Goal: Use online tool/utility: Utilize a website feature to perform a specific function

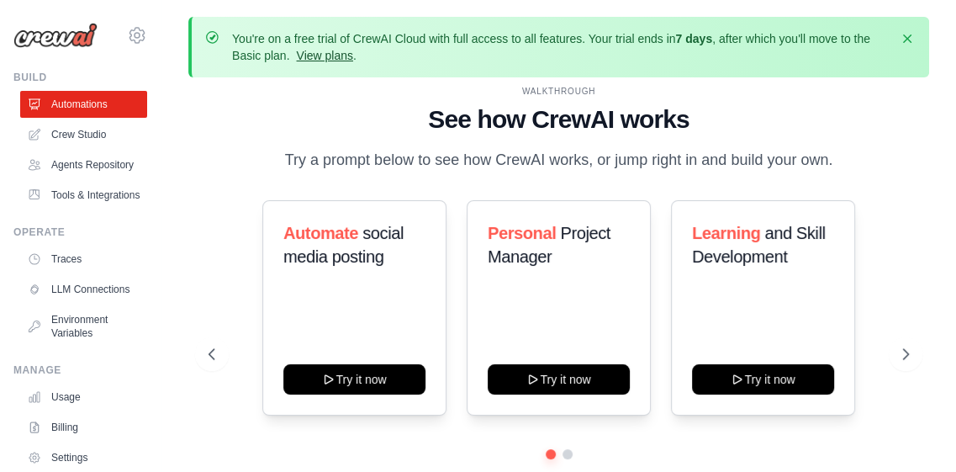
click at [350, 55] on link "View plans" at bounding box center [324, 55] width 56 height 13
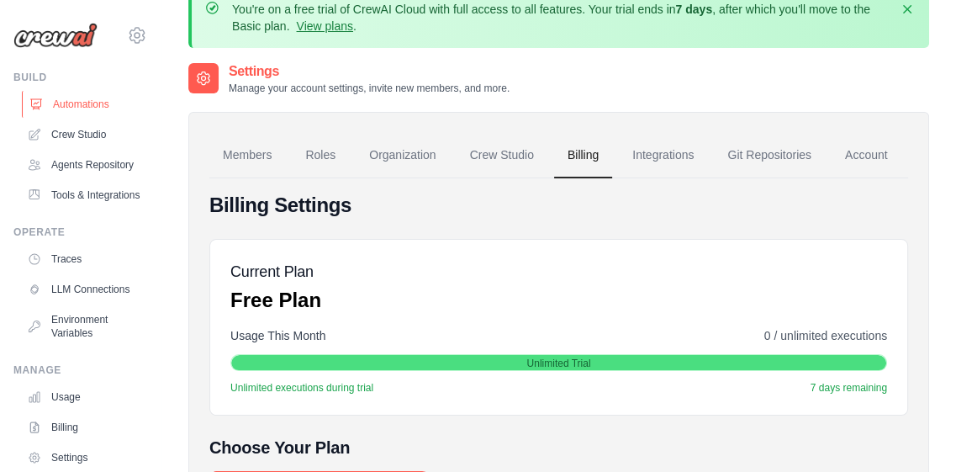
click at [75, 98] on link "Automations" at bounding box center [85, 104] width 127 height 27
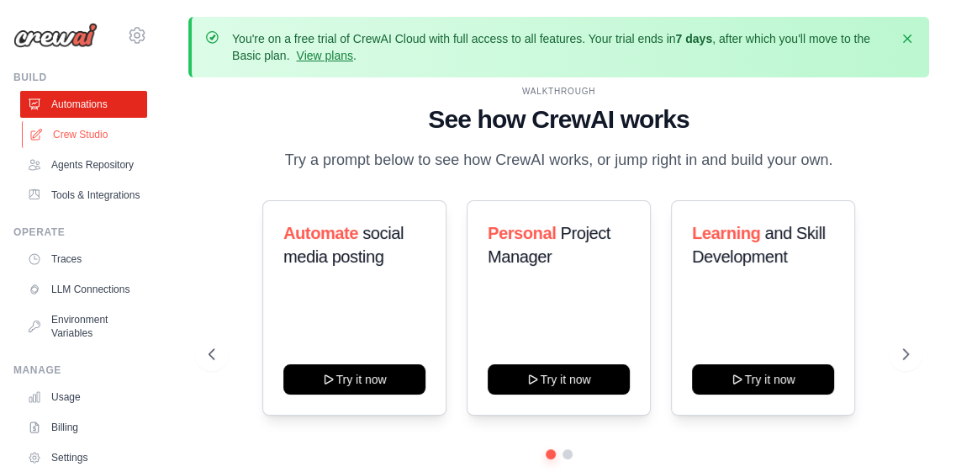
click at [79, 131] on link "Crew Studio" at bounding box center [85, 134] width 127 height 27
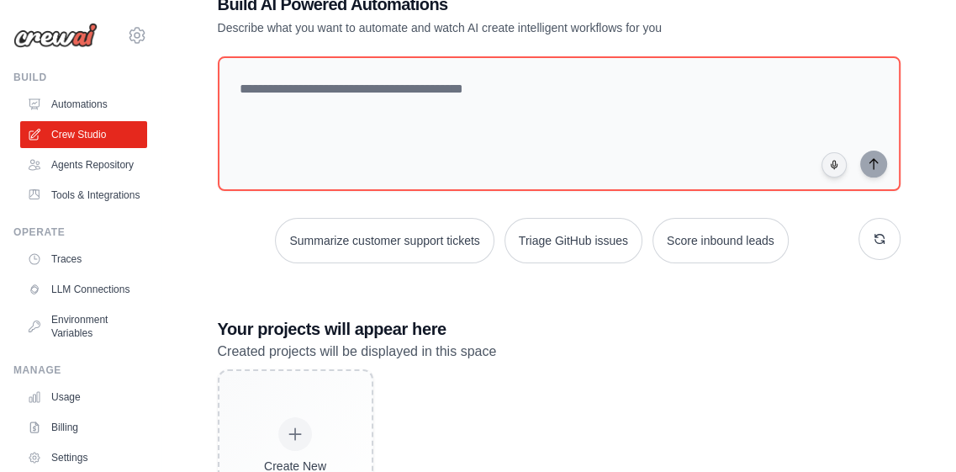
scroll to position [124, 0]
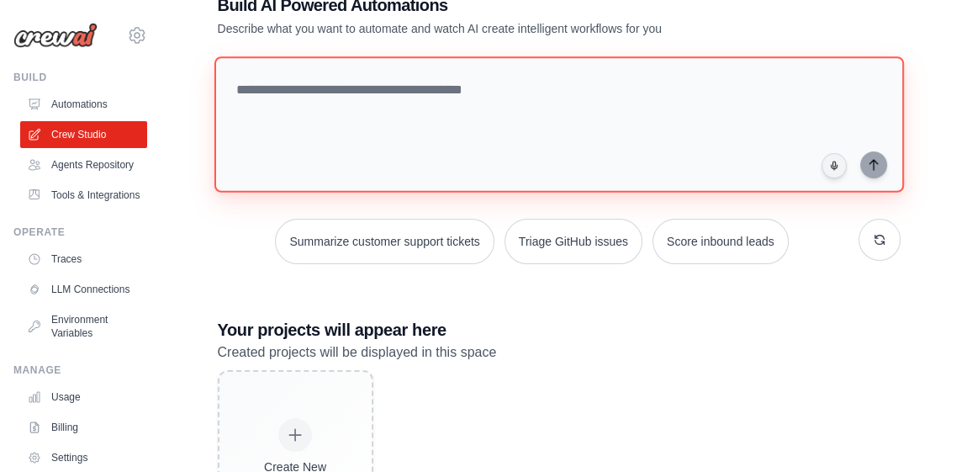
click at [322, 150] on textarea at bounding box center [558, 124] width 689 height 136
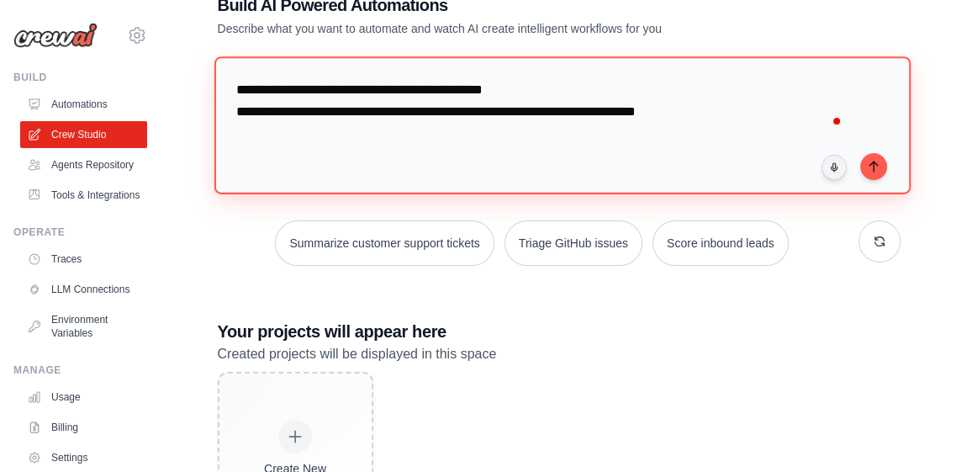
type textarea "**********"
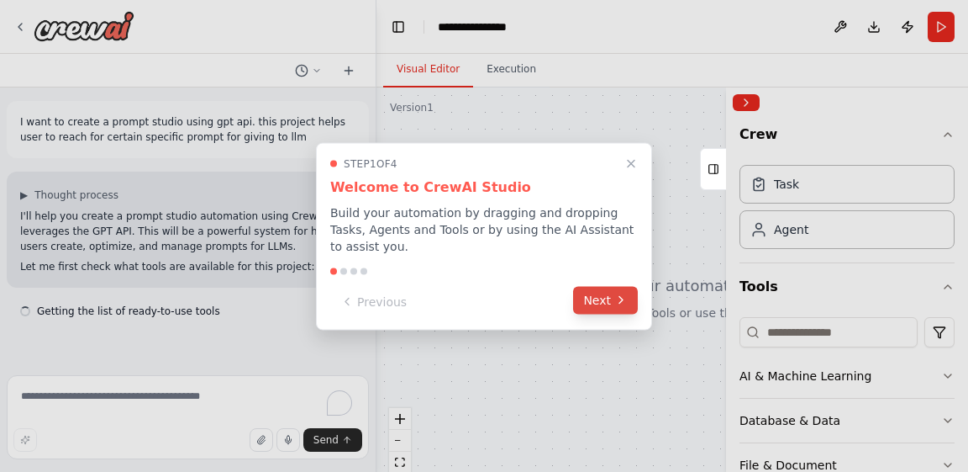
click at [594, 300] on button "Next" at bounding box center [605, 300] width 65 height 28
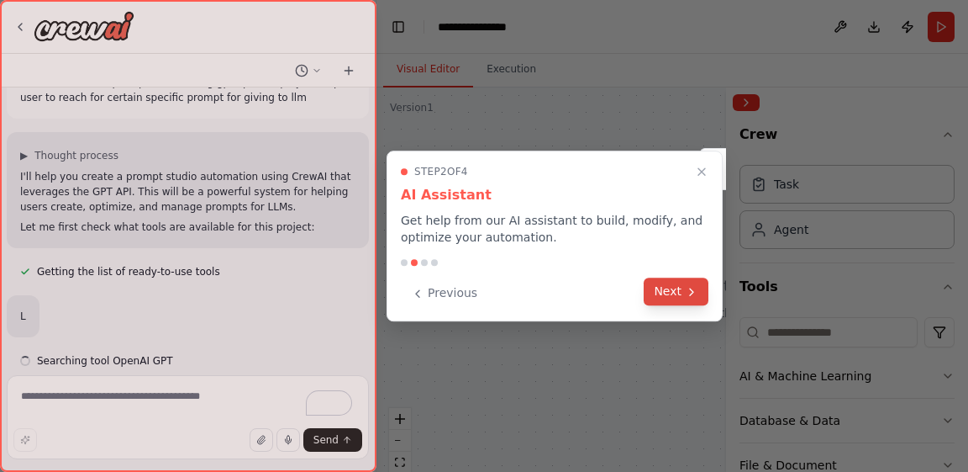
click at [695, 290] on icon at bounding box center [691, 291] width 13 height 13
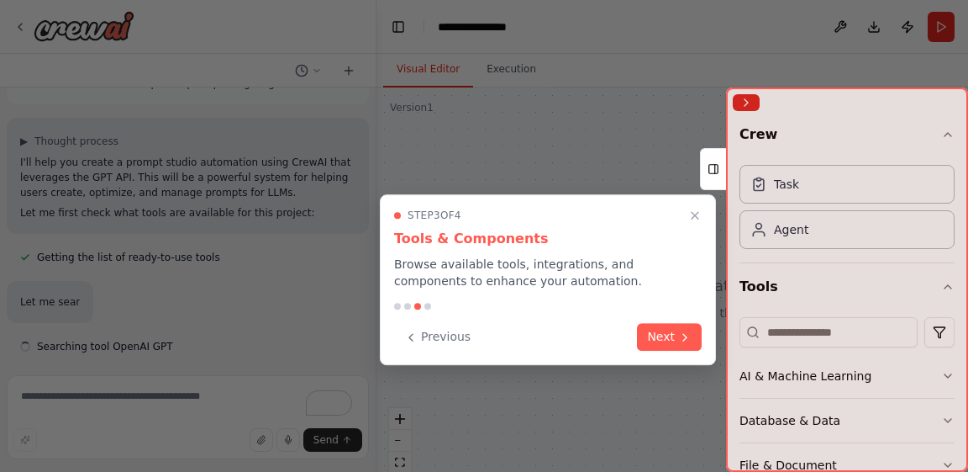
scroll to position [54, 0]
click at [662, 342] on button "Next" at bounding box center [669, 335] width 65 height 28
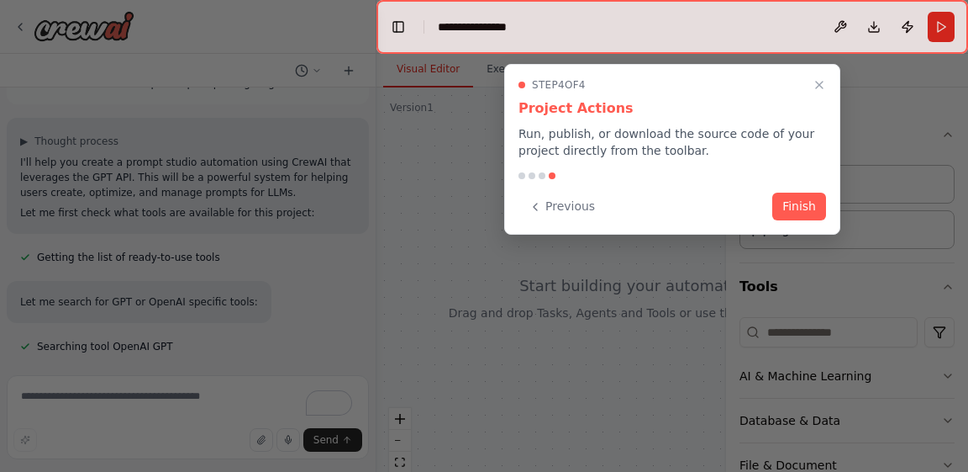
click at [797, 223] on div "Step 4 of 4 Project Actions Run, publish, or download the source code of your p…" at bounding box center [672, 149] width 336 height 171
click at [804, 206] on button "Finish" at bounding box center [800, 205] width 54 height 28
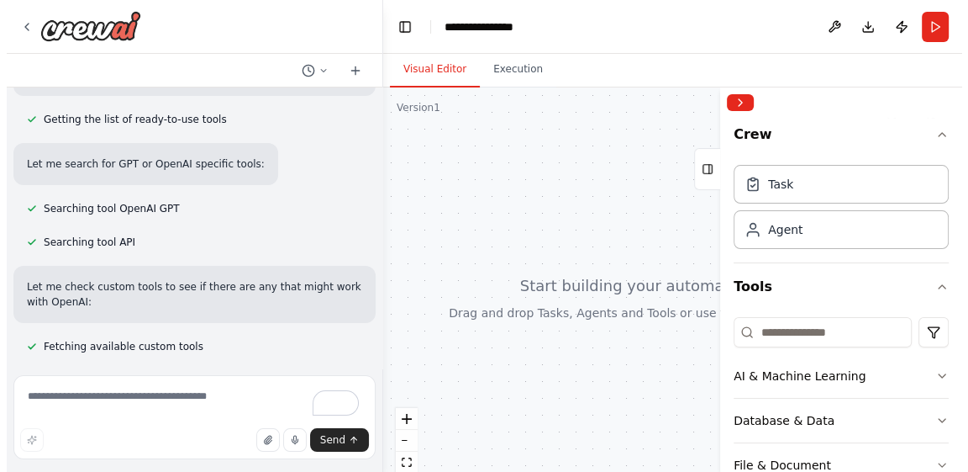
scroll to position [232, 0]
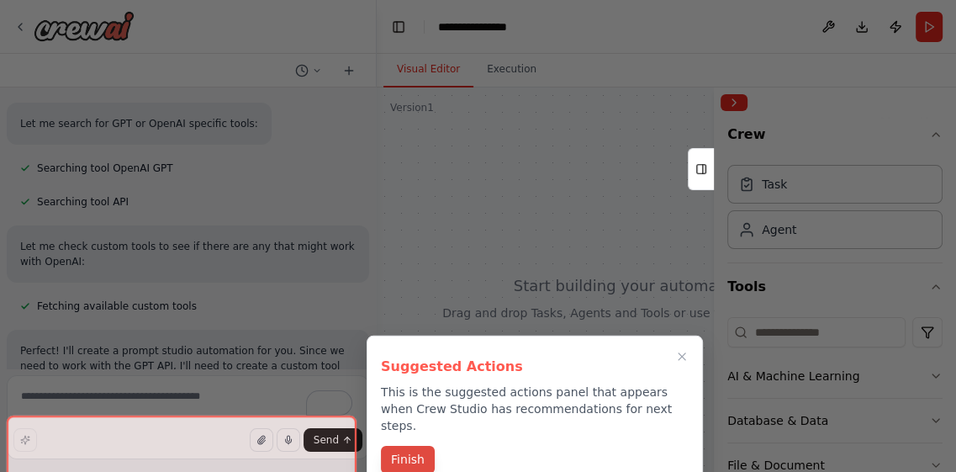
click at [402, 446] on button "Finish" at bounding box center [408, 460] width 54 height 28
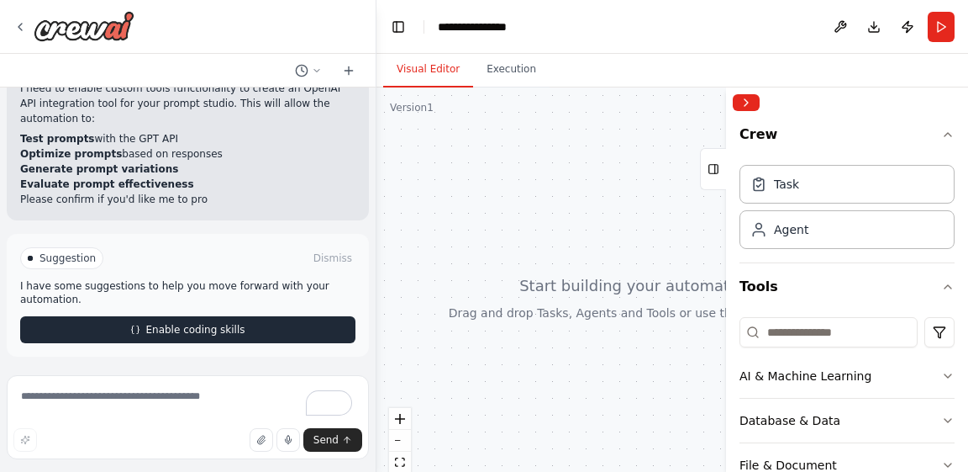
click at [217, 330] on span "Enable coding skills" at bounding box center [194, 329] width 99 height 13
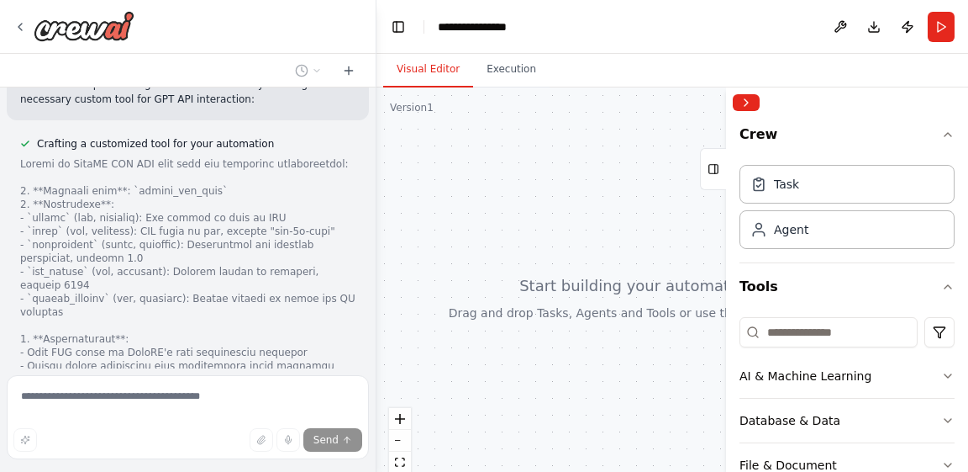
scroll to position [993, 0]
click at [751, 101] on button "Collapse right sidebar" at bounding box center [746, 102] width 27 height 17
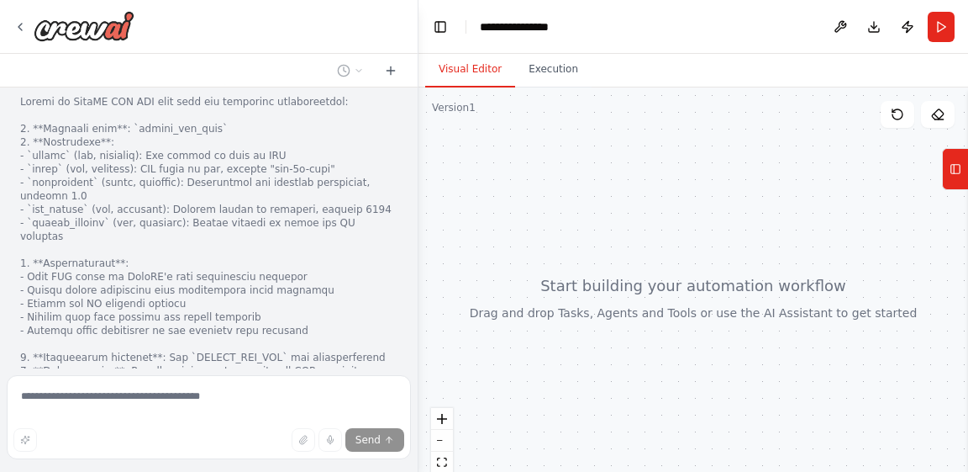
scroll to position [917, 0]
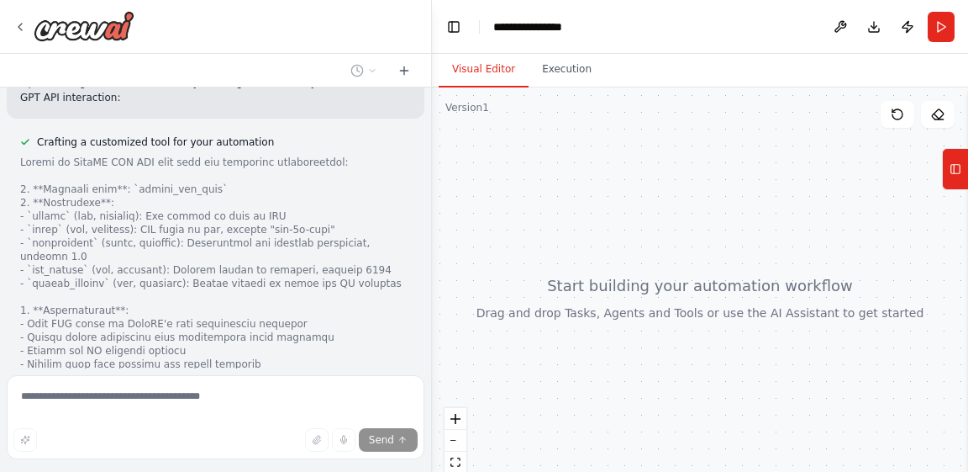
drag, startPoint x: 373, startPoint y: 210, endPoint x: 432, endPoint y: 203, distance: 59.3
click at [432, 203] on div "I want to create a prompt studio using gpt api. this project helps user to reac…" at bounding box center [484, 236] width 968 height 472
click at [600, 259] on div at bounding box center [700, 297] width 536 height 420
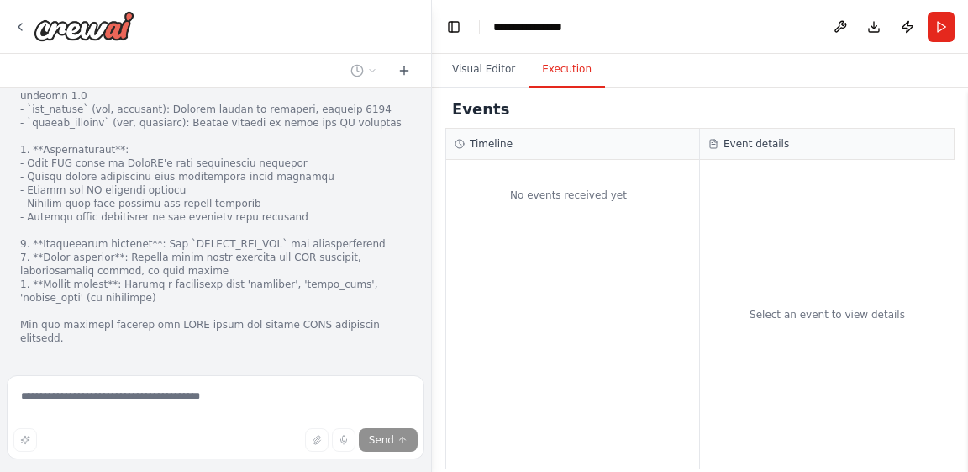
click at [577, 71] on button "Execution" at bounding box center [567, 69] width 76 height 35
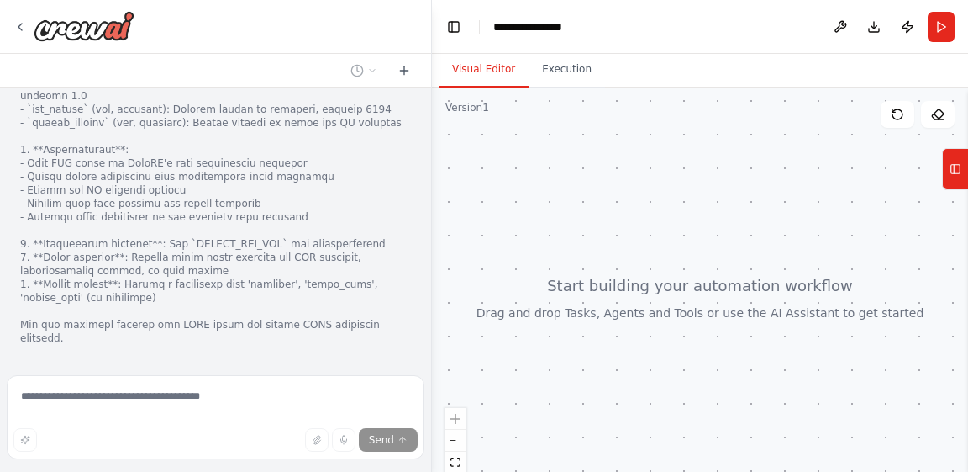
click at [440, 61] on button "Visual Editor" at bounding box center [484, 69] width 90 height 35
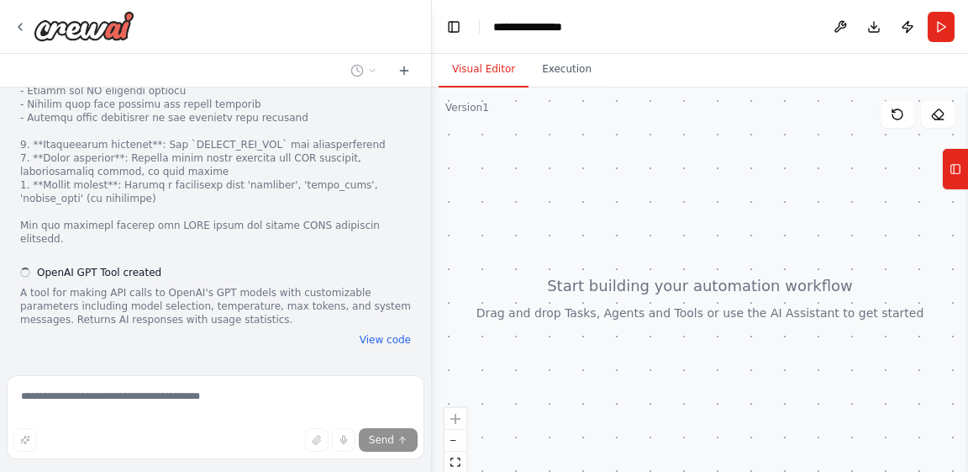
scroll to position [1179, 0]
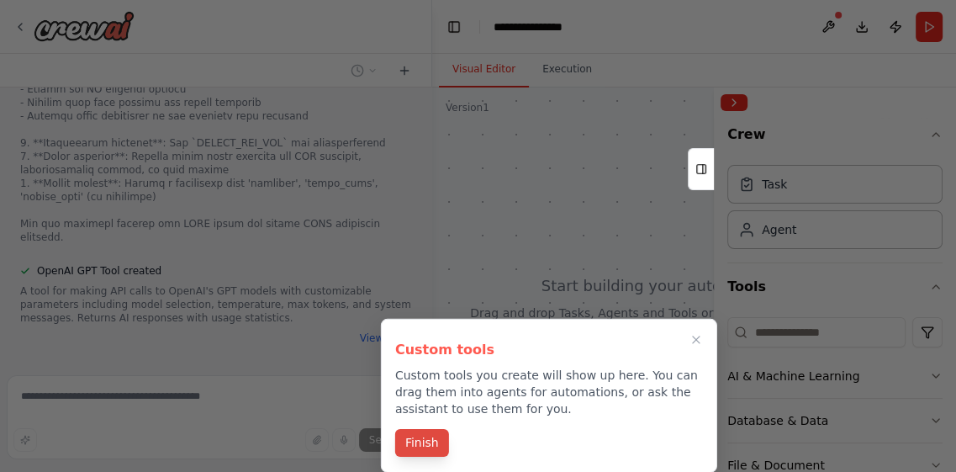
click at [412, 440] on button "Finish" at bounding box center [422, 443] width 54 height 28
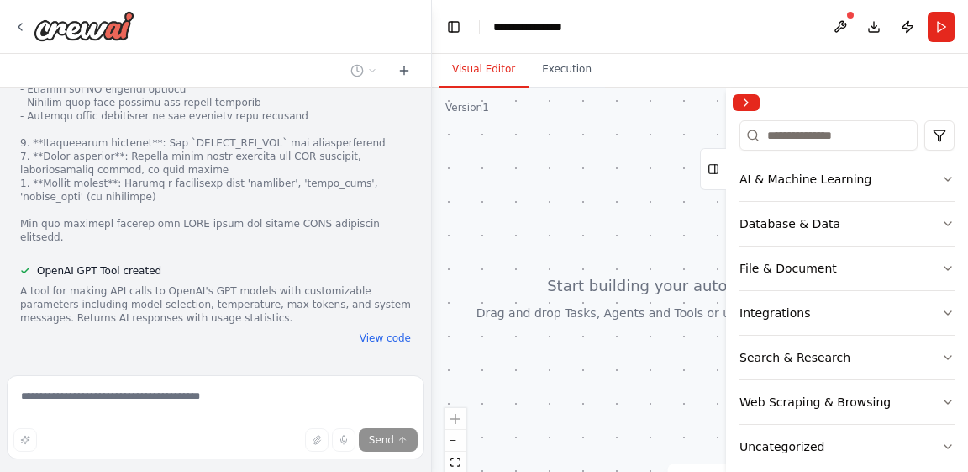
scroll to position [192, 0]
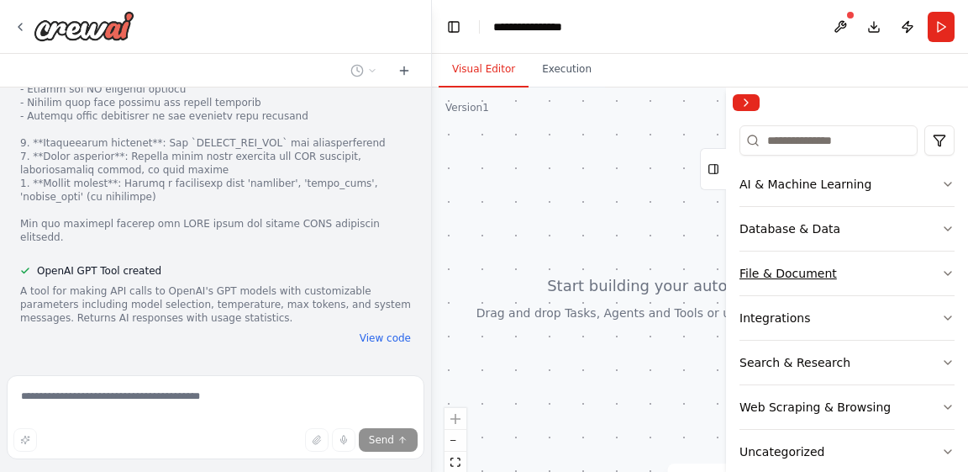
click at [824, 286] on button "File & Document" at bounding box center [847, 273] width 215 height 44
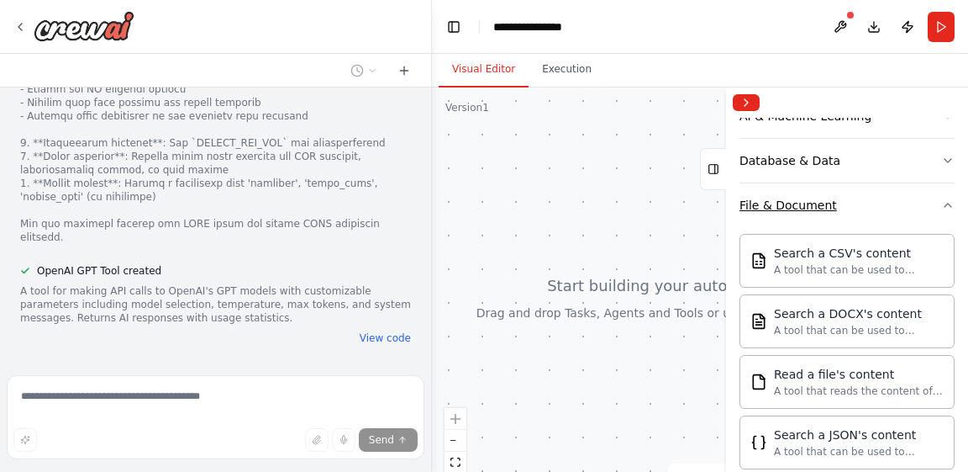
scroll to position [265, 0]
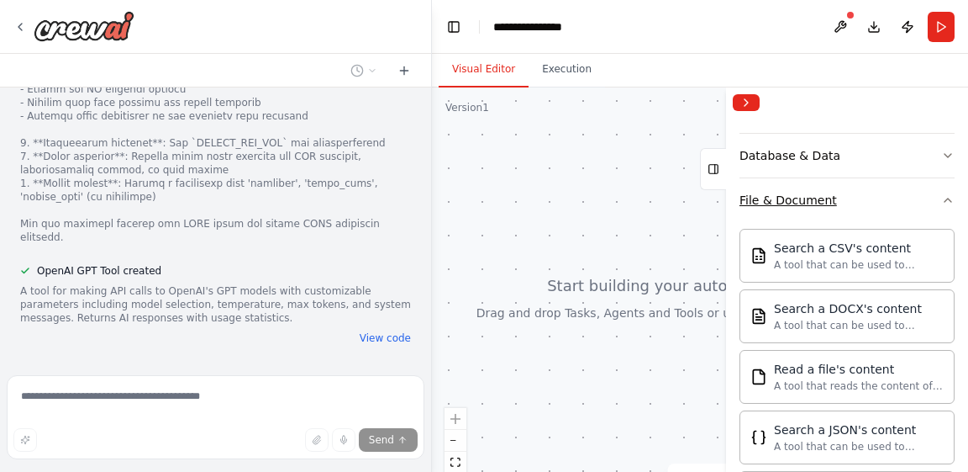
click at [809, 203] on div "File & Document" at bounding box center [789, 200] width 98 height 17
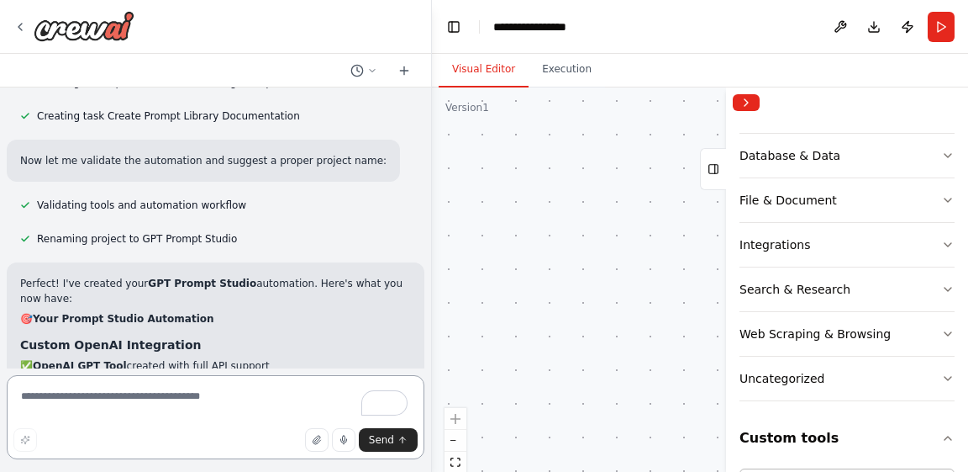
scroll to position [1761, 0]
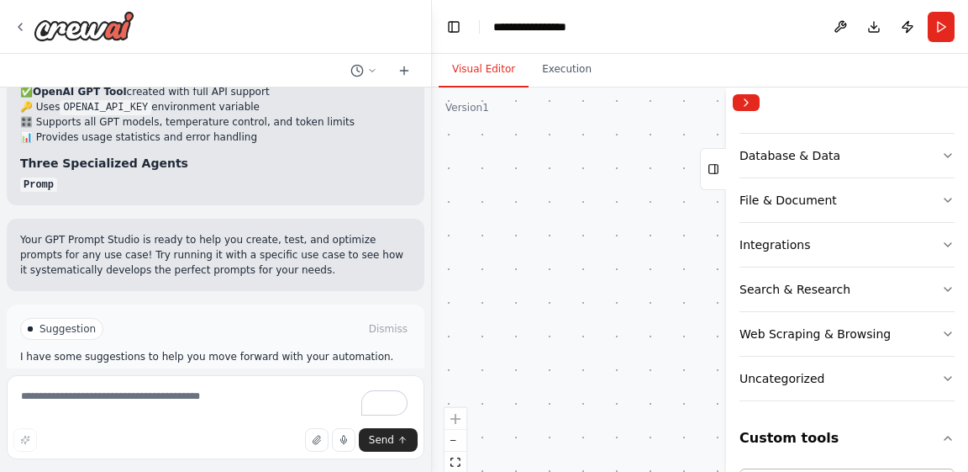
click at [200, 373] on button "Run Automation" at bounding box center [215, 386] width 391 height 27
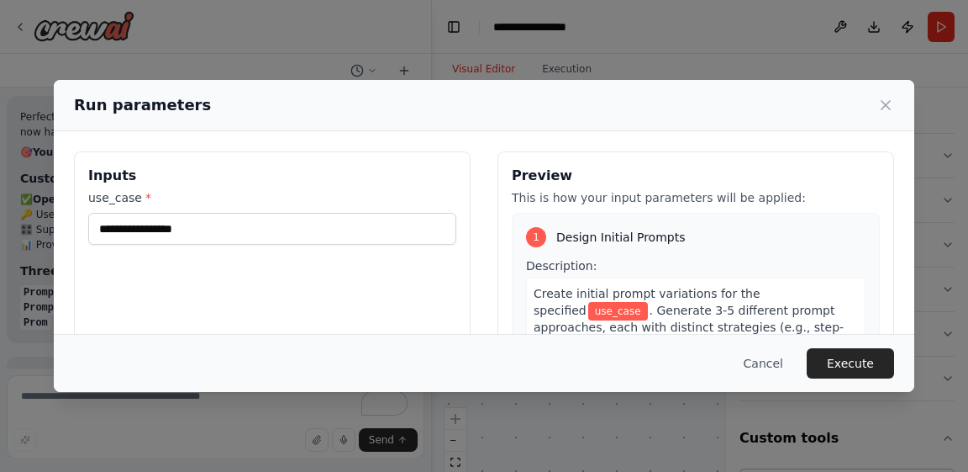
scroll to position [1943, 0]
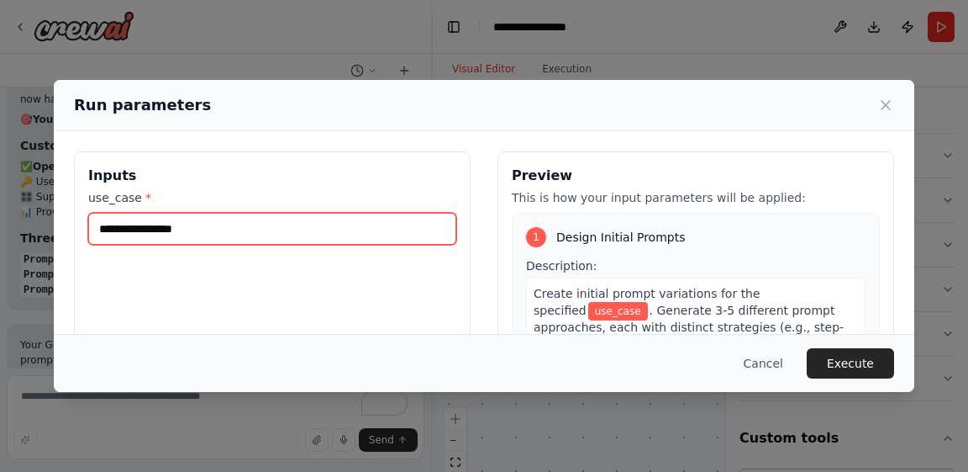
click at [266, 233] on input "use_case *" at bounding box center [272, 229] width 368 height 32
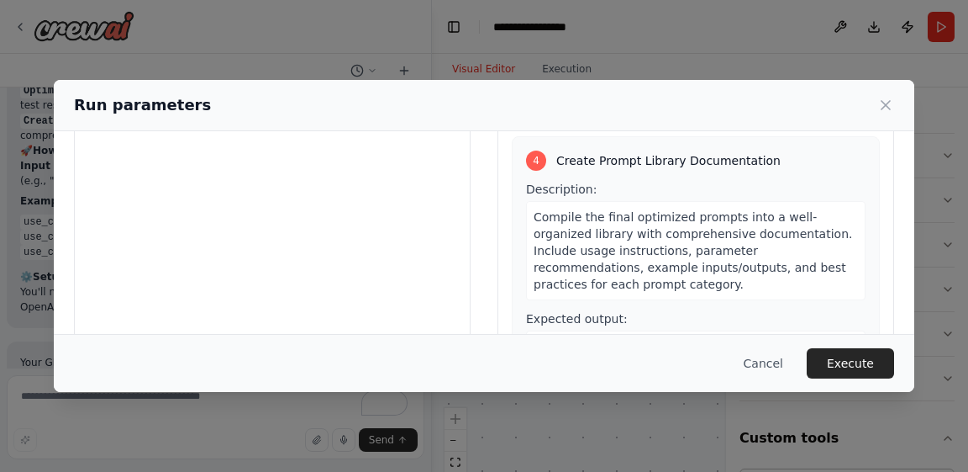
scroll to position [860, 0]
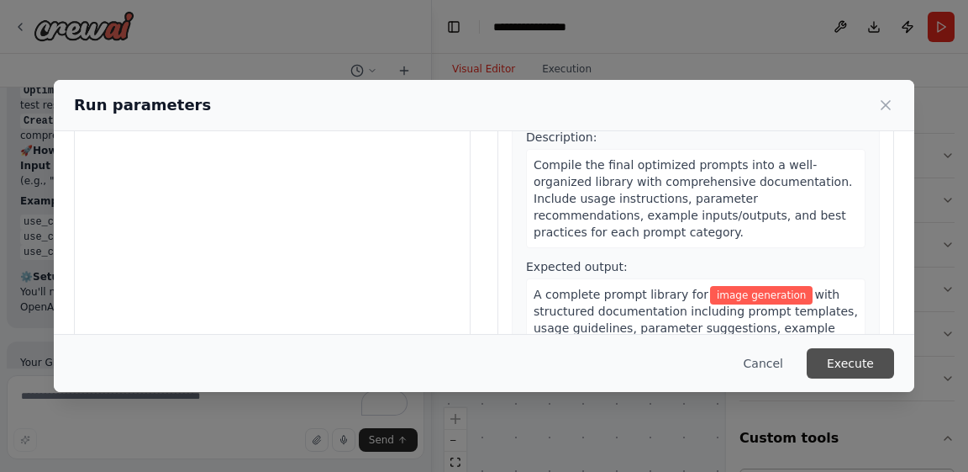
type input "**********"
click at [854, 360] on button "Execute" at bounding box center [850, 363] width 87 height 30
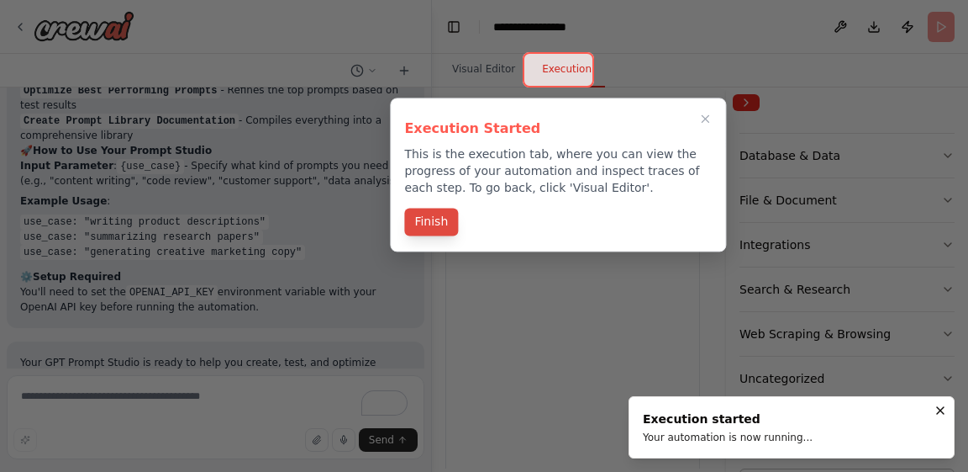
click at [414, 219] on button "Finish" at bounding box center [431, 222] width 54 height 28
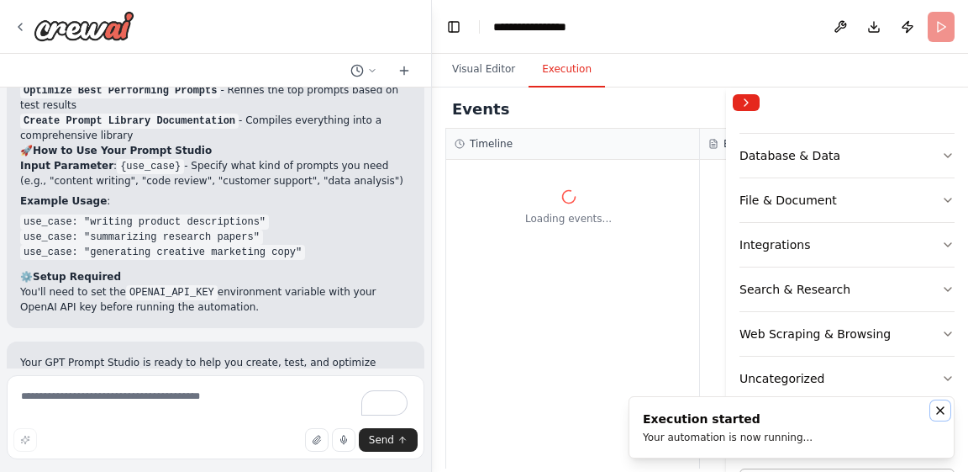
click at [940, 412] on icon "Notifications (F8)" at bounding box center [940, 409] width 13 height 13
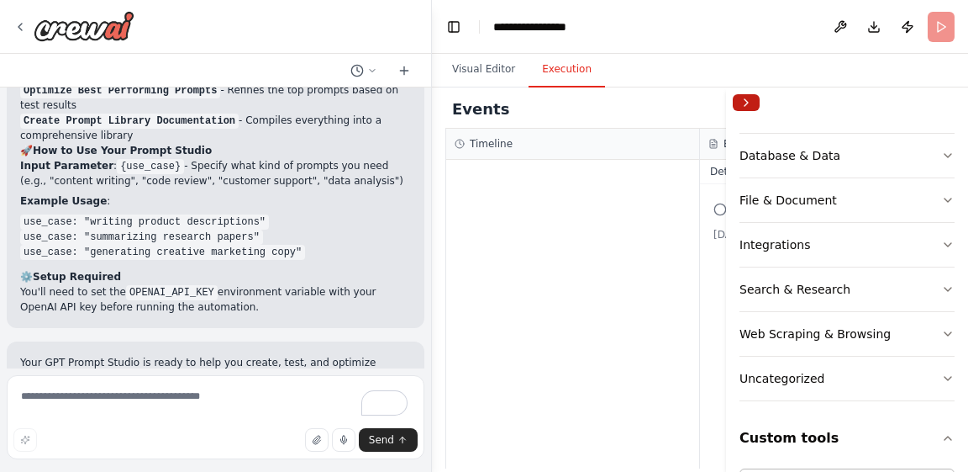
click at [747, 104] on button "Collapse right sidebar" at bounding box center [746, 102] width 27 height 17
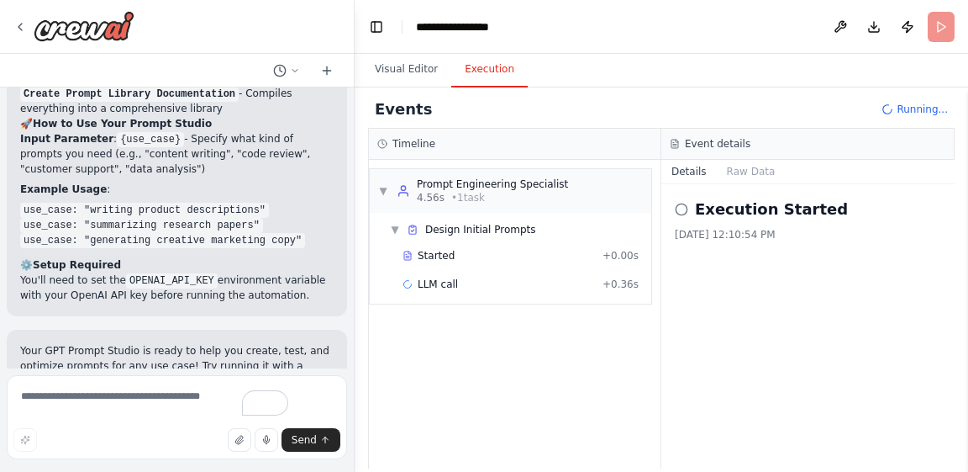
scroll to position [2441, 0]
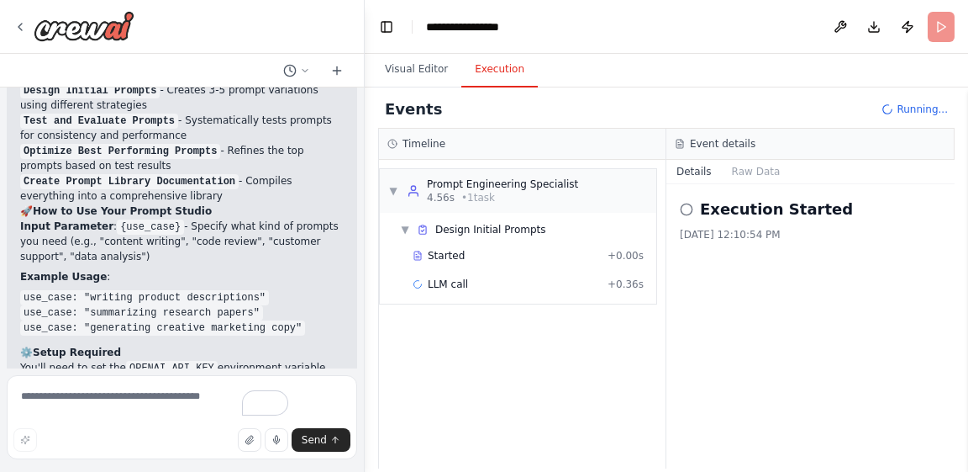
drag, startPoint x: 429, startPoint y: 277, endPoint x: 365, endPoint y: 262, distance: 65.7
click at [365, 262] on div "I want to create a prompt studio using gpt api. this project helps user to reac…" at bounding box center [484, 236] width 968 height 472
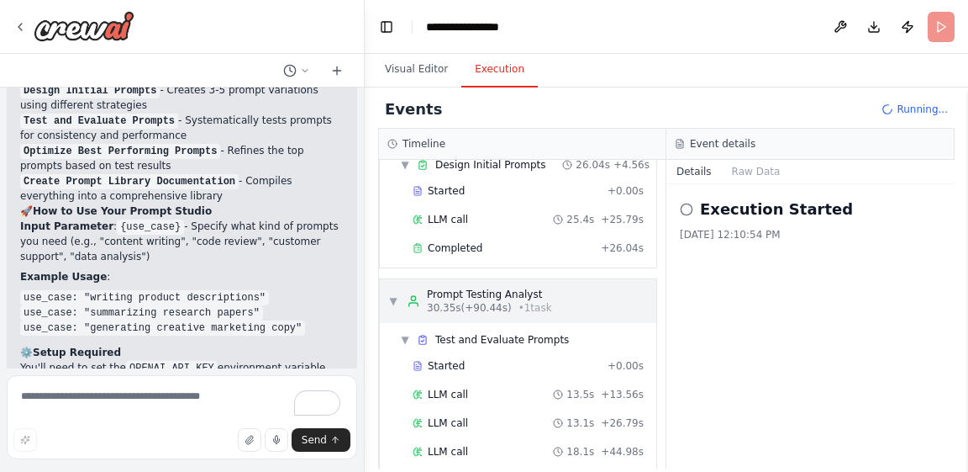
scroll to position [66, 0]
click at [404, 332] on span "▼" at bounding box center [405, 338] width 10 height 13
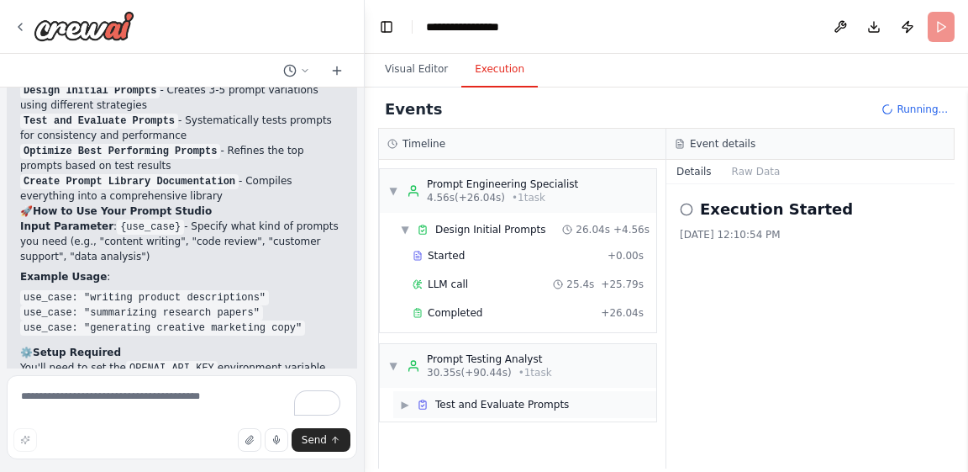
scroll to position [0, 0]
click at [397, 364] on span "▼" at bounding box center [393, 365] width 10 height 13
click at [397, 364] on span "▶" at bounding box center [393, 365] width 10 height 13
click at [407, 403] on span "▶" at bounding box center [405, 404] width 10 height 13
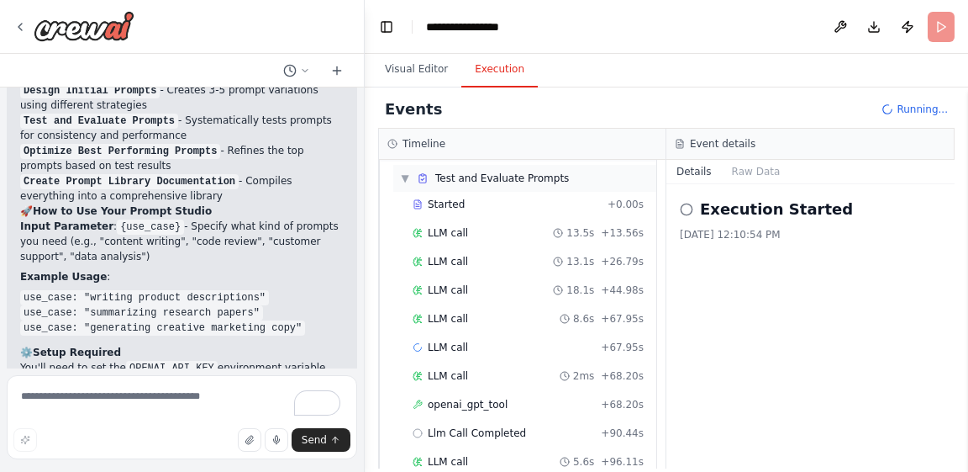
scroll to position [281, 0]
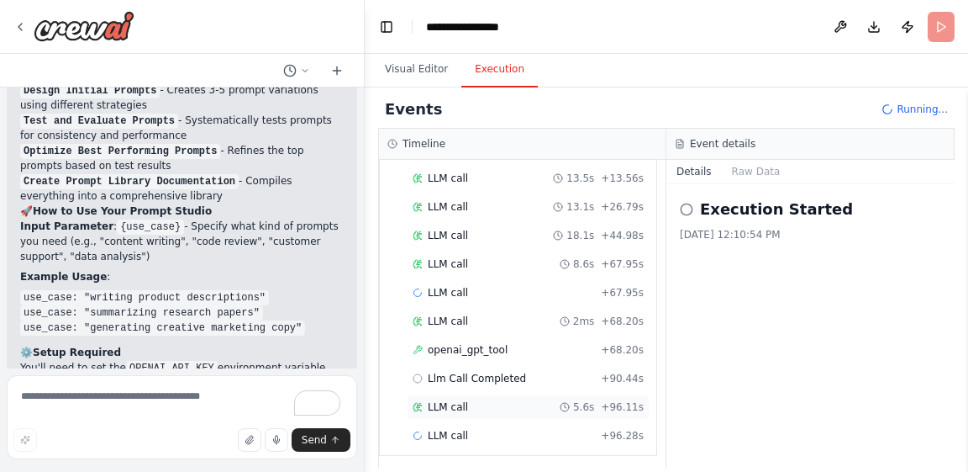
click at [448, 408] on span "LLM call" at bounding box center [448, 406] width 40 height 13
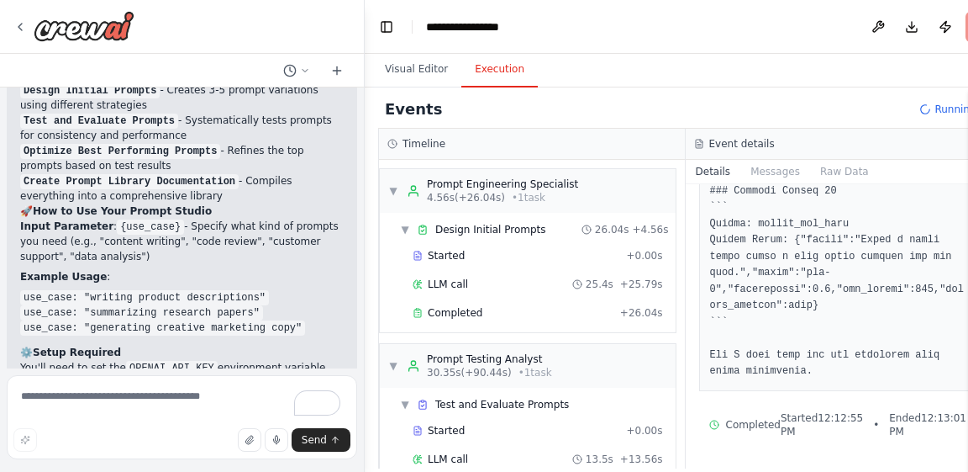
scroll to position [2517, 0]
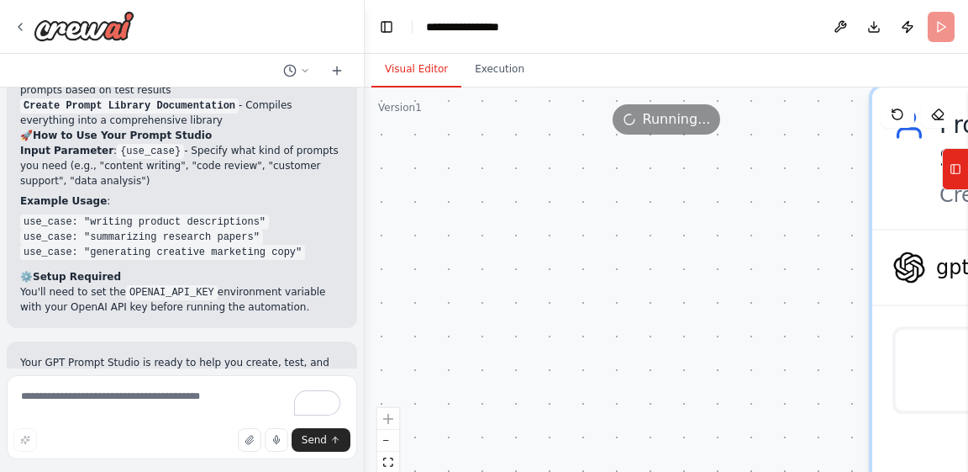
click at [419, 76] on button "Visual Editor" at bounding box center [417, 69] width 90 height 35
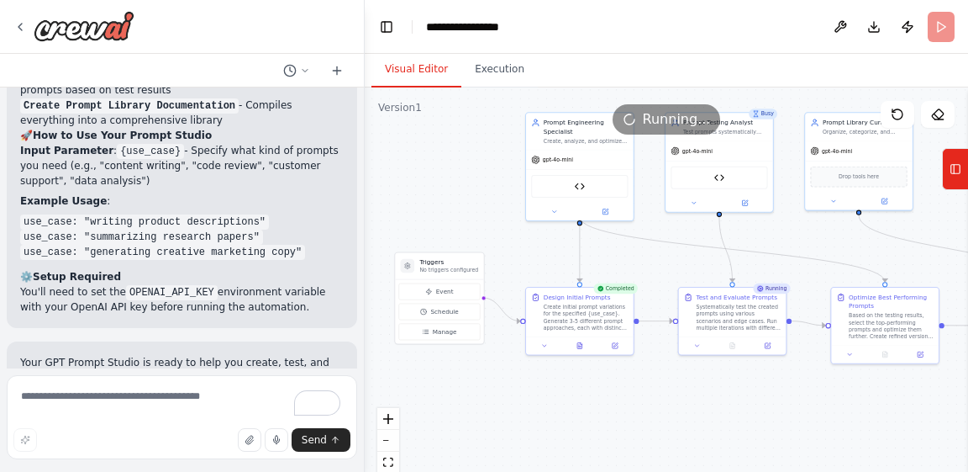
drag, startPoint x: 655, startPoint y: 346, endPoint x: 412, endPoint y: 195, distance: 286.2
click at [412, 195] on div ".deletable-edge-delete-btn { width: 20px; height: 20px; border: 0px solid #ffff…" at bounding box center [667, 297] width 604 height 420
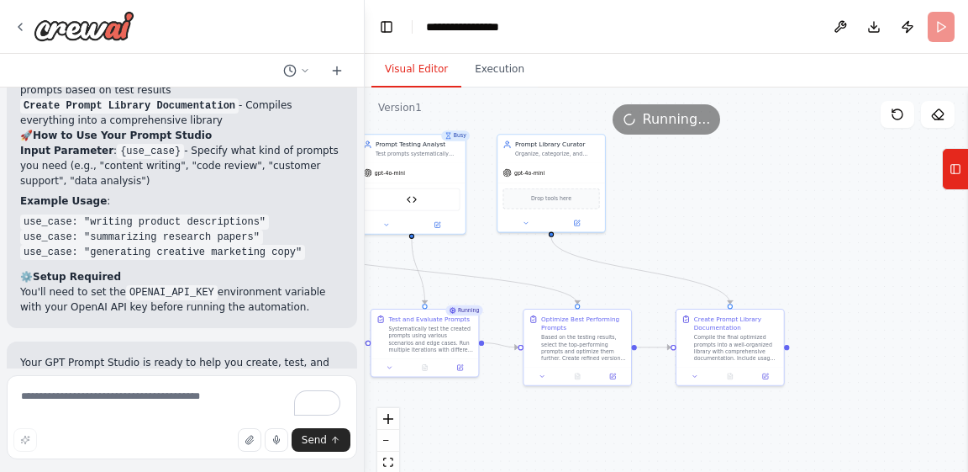
drag, startPoint x: 713, startPoint y: 239, endPoint x: 472, endPoint y: 269, distance: 242.3
click at [472, 269] on div ".deletable-edge-delete-btn { width: 20px; height: 20px; border: 0px solid #ffff…" at bounding box center [667, 297] width 604 height 420
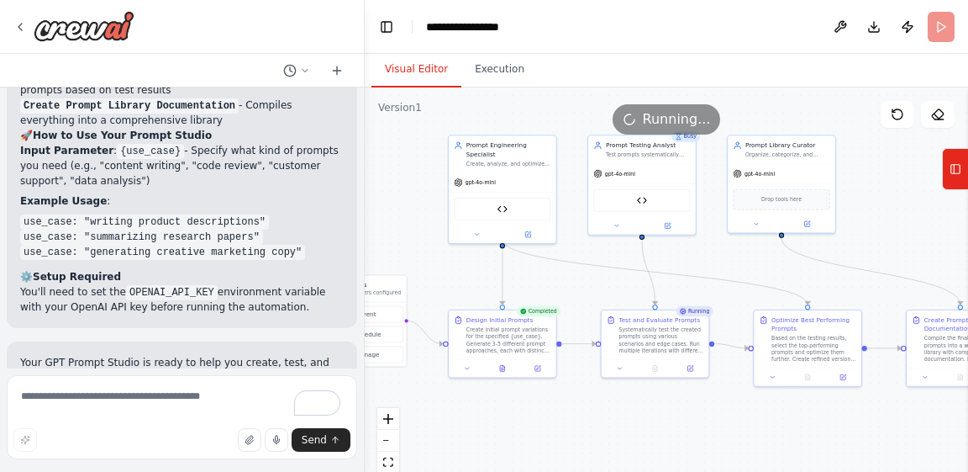
drag, startPoint x: 472, startPoint y: 269, endPoint x: 703, endPoint y: 270, distance: 230.3
click at [703, 270] on div ".deletable-edge-delete-btn { width: 20px; height: 20px; border: 0px solid #ffff…" at bounding box center [667, 297] width 604 height 420
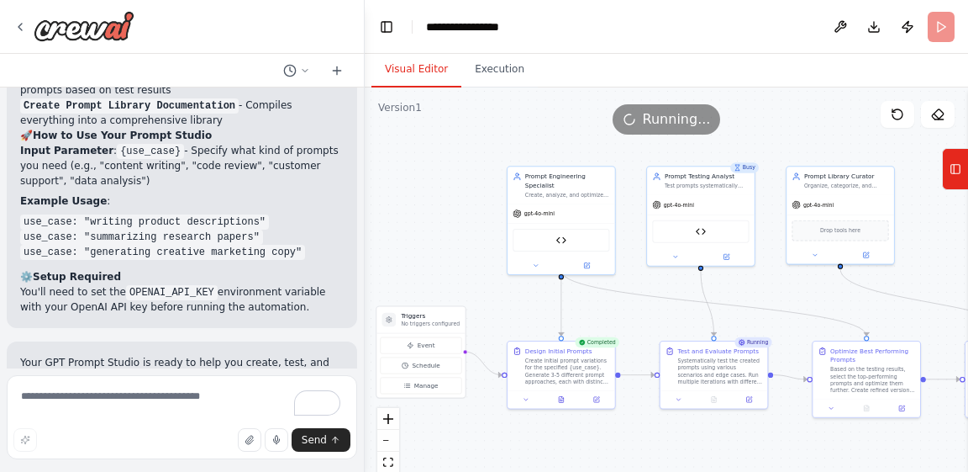
drag, startPoint x: 703, startPoint y: 270, endPoint x: 762, endPoint y: 301, distance: 66.6
click at [762, 301] on div ".deletable-edge-delete-btn { width: 20px; height: 20px; border: 0px solid #ffff…" at bounding box center [667, 297] width 604 height 420
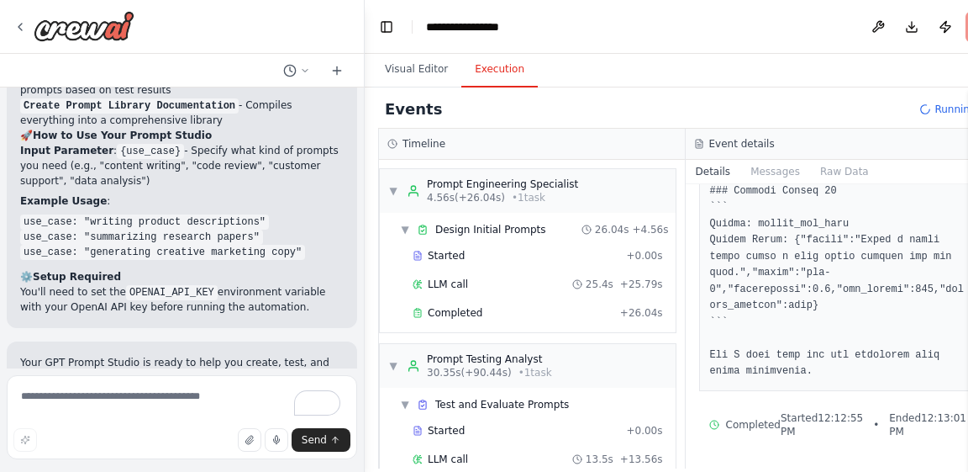
click at [502, 62] on button "Execution" at bounding box center [499, 69] width 76 height 35
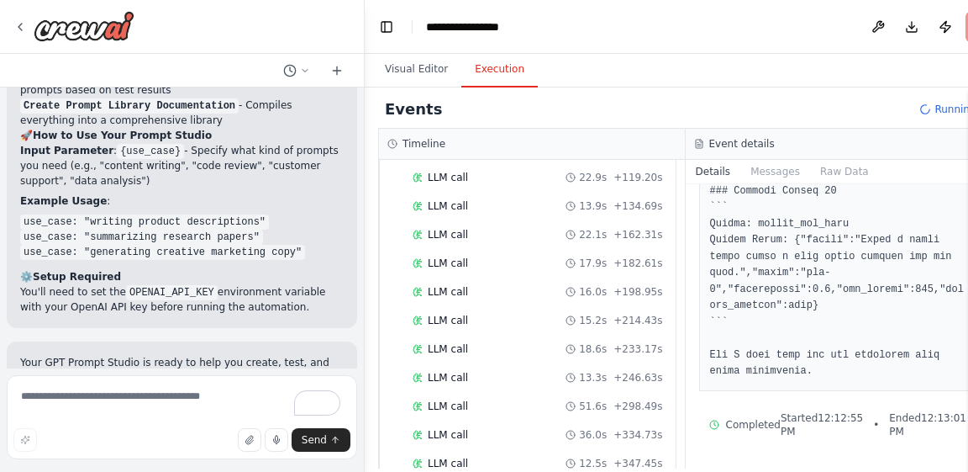
scroll to position [761, 0]
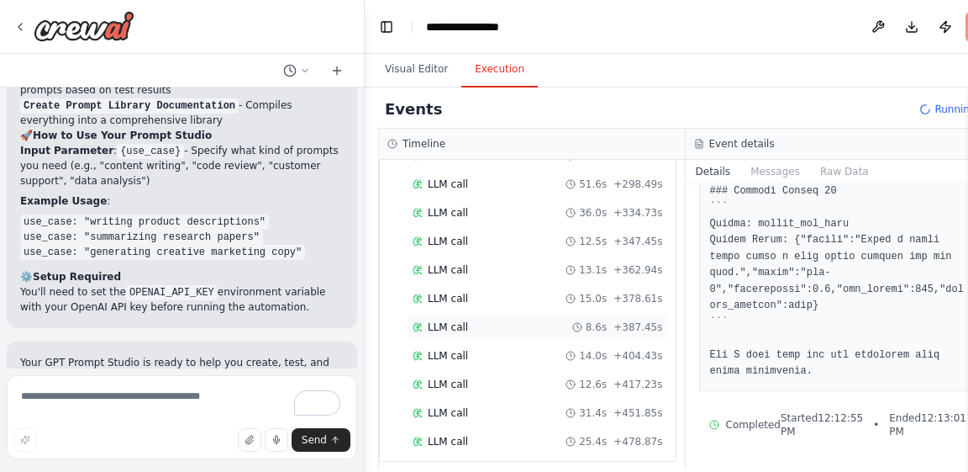
click at [623, 314] on div "LLM call 8.6s + 387.45s" at bounding box center [538, 326] width 262 height 25
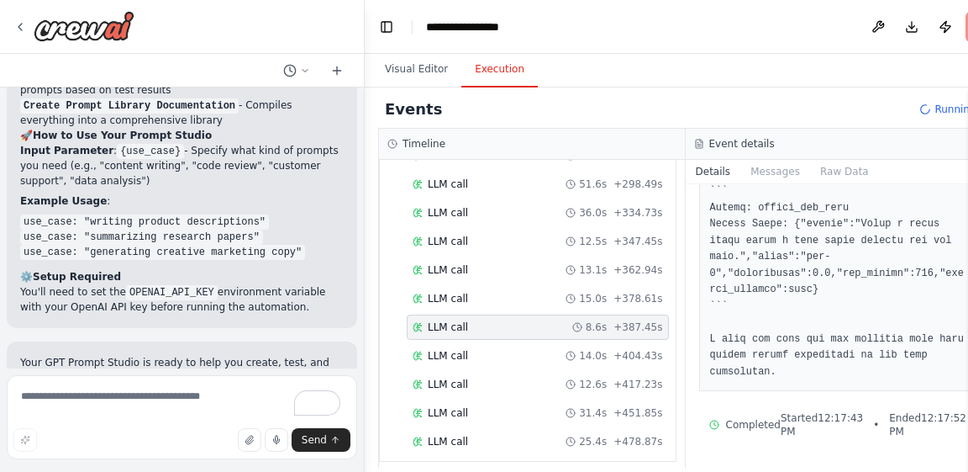
scroll to position [1301, 0]
click at [479, 354] on div "LLM call 14.0s + 404.43s" at bounding box center [538, 355] width 262 height 25
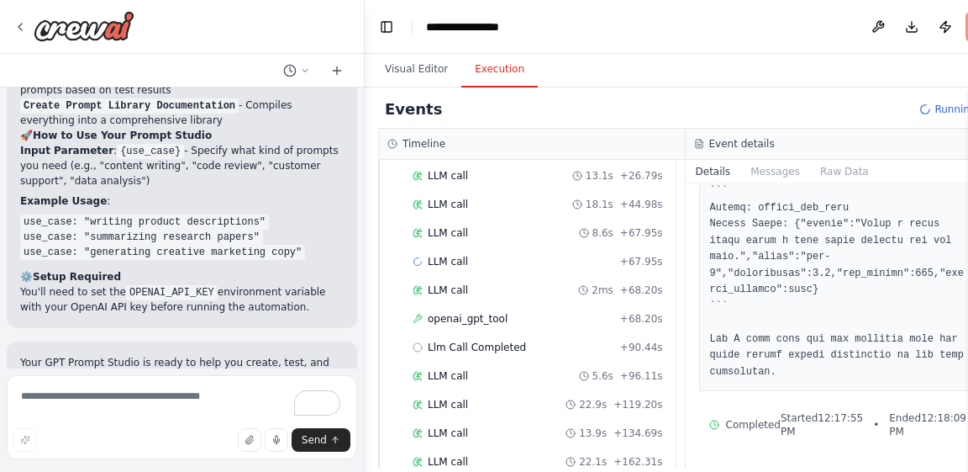
scroll to position [0, 0]
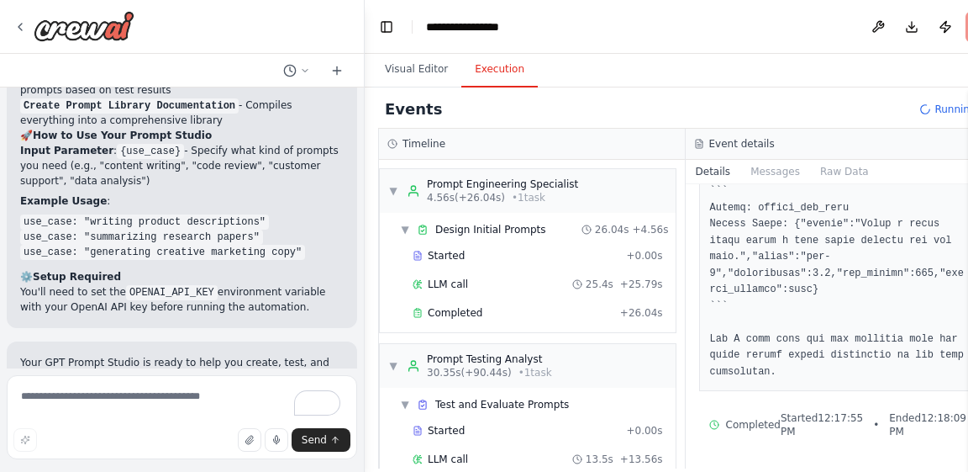
click at [950, 117] on div "Events Running..." at bounding box center [685, 110] width 614 height 38
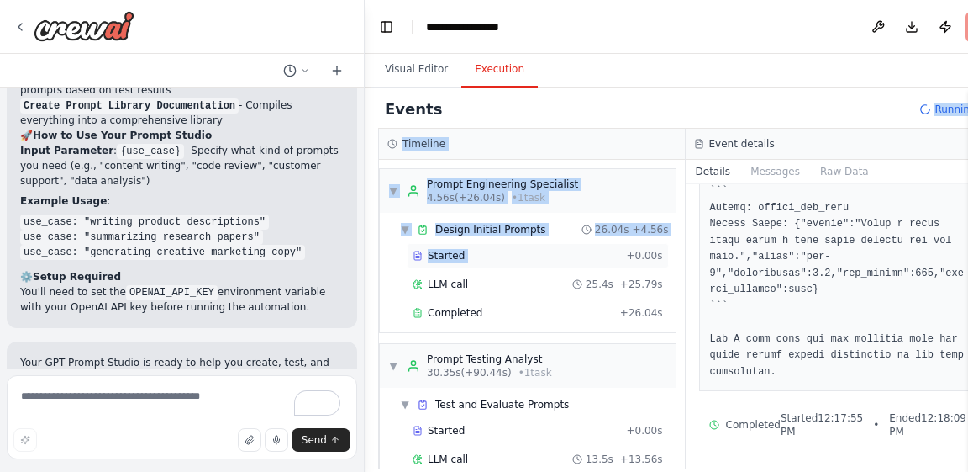
drag, startPoint x: 950, startPoint y: 117, endPoint x: 572, endPoint y: 264, distance: 405.1
click at [572, 264] on div "Events Running... Timeline ▼ Prompt Engineering Specialist 4.56s (+26.04s) • 1 …" at bounding box center [685, 279] width 614 height 377
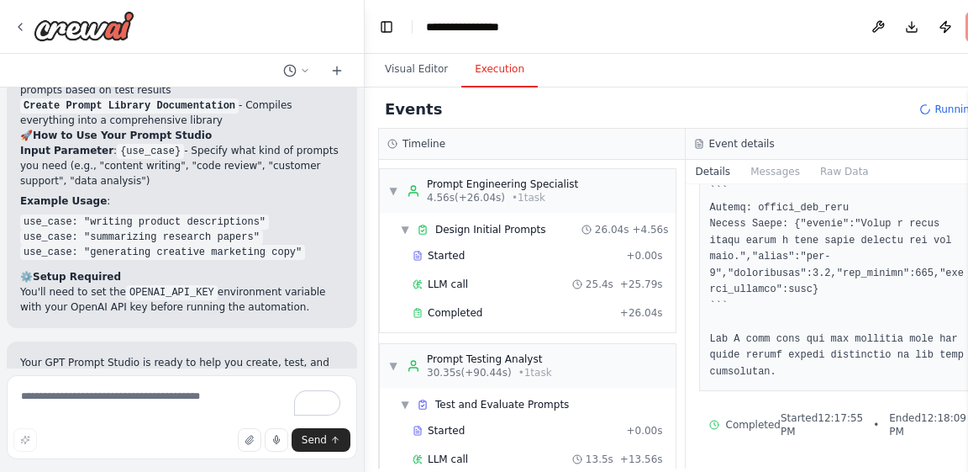
click at [517, 324] on div "Started + 0.00s LLM call 25.4s + 25.79s Completed + 26.04s" at bounding box center [534, 286] width 282 height 86
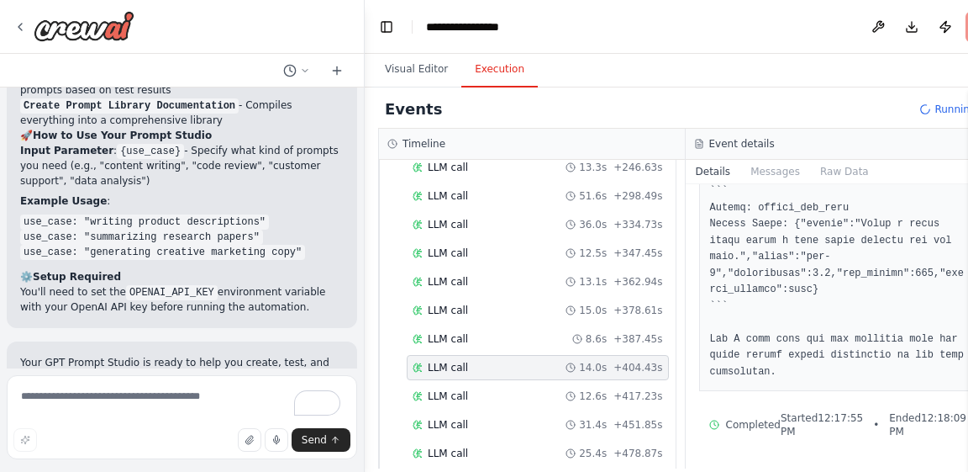
scroll to position [761, 0]
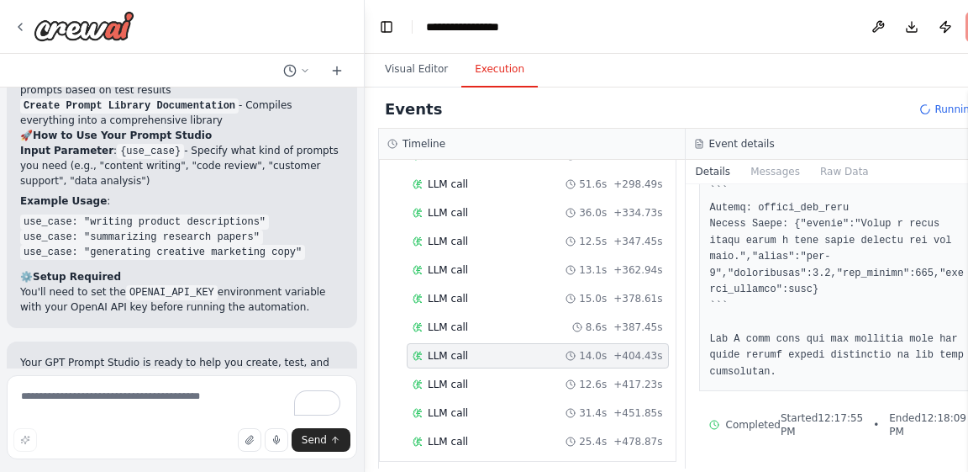
click at [448, 379] on span "LLM call" at bounding box center [448, 383] width 40 height 13
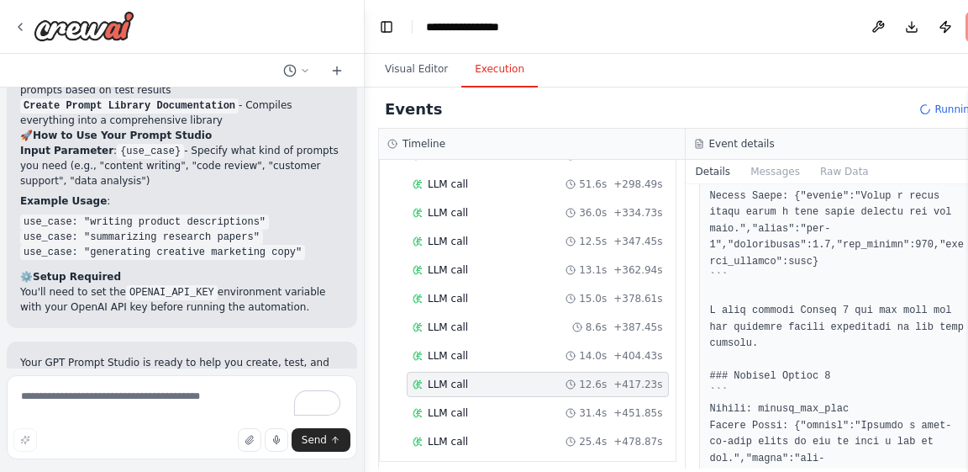
scroll to position [1515, 0]
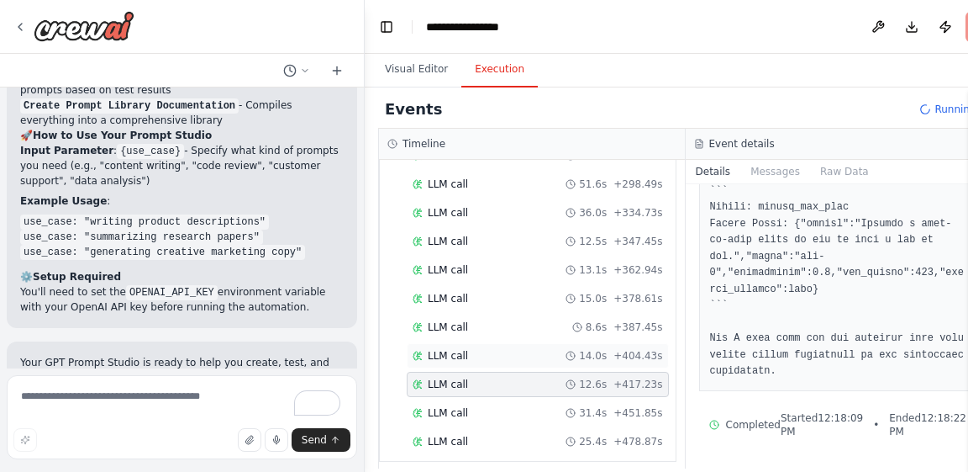
click at [456, 349] on span "LLM call" at bounding box center [448, 355] width 40 height 13
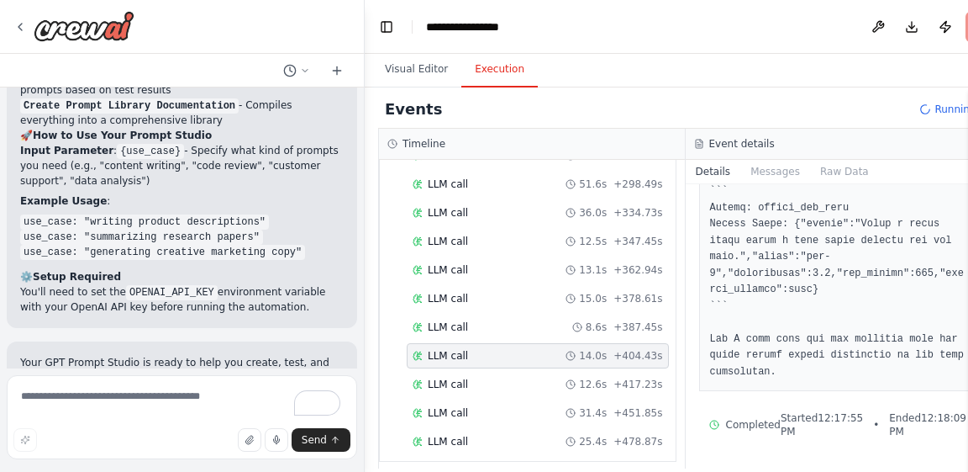
scroll to position [1301, 0]
click at [445, 320] on span "LLM call" at bounding box center [448, 326] width 40 height 13
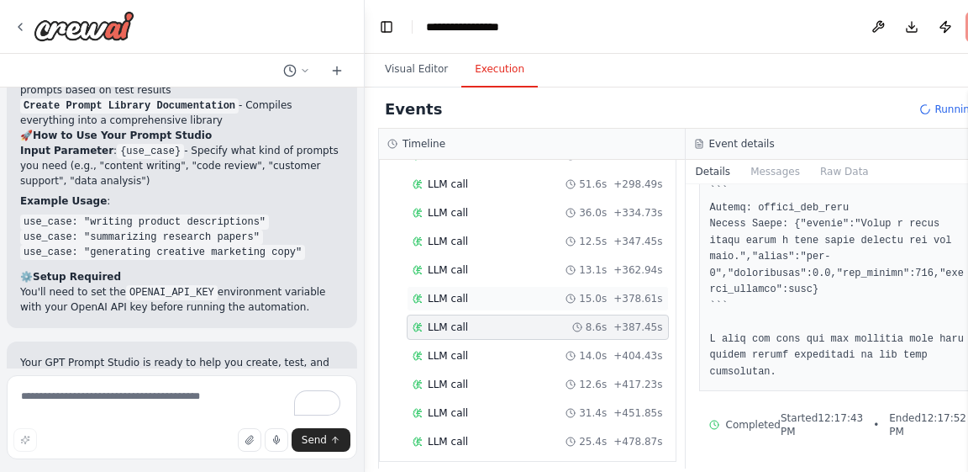
click at [434, 292] on span "LLM call" at bounding box center [448, 298] width 40 height 13
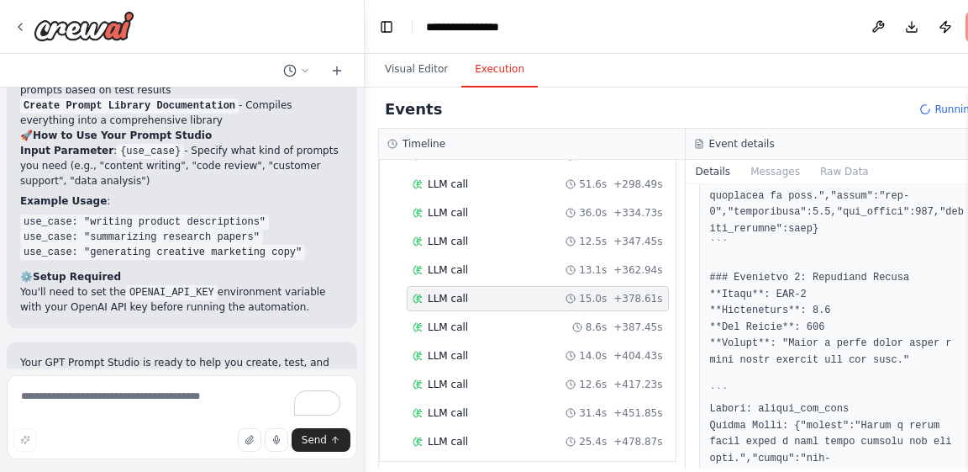
scroll to position [1695, 0]
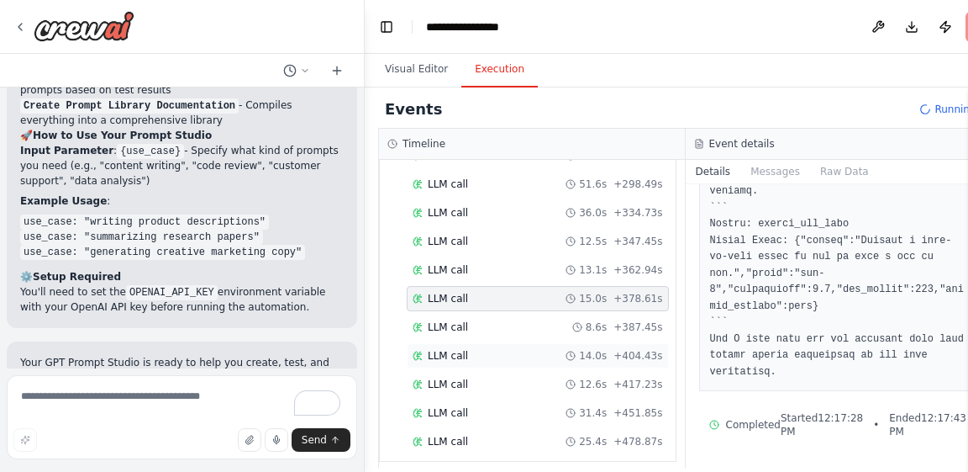
click at [435, 349] on span "LLM call" at bounding box center [448, 355] width 40 height 13
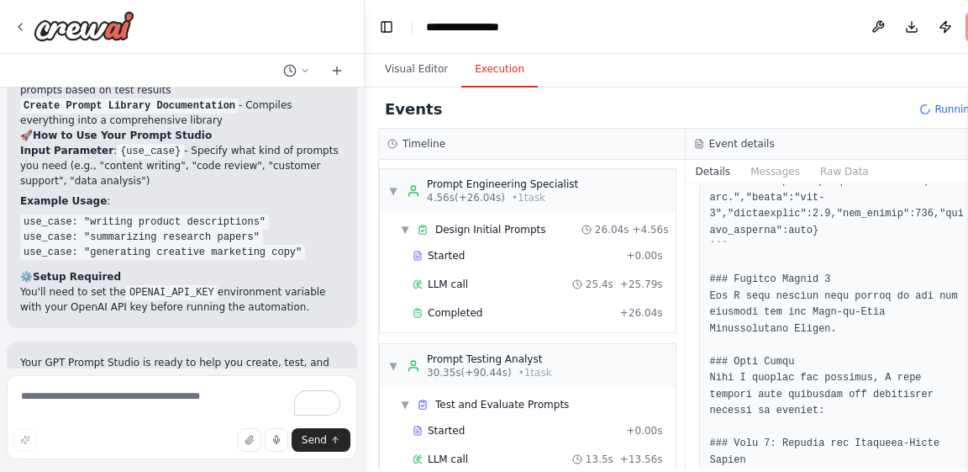
scroll to position [0, 0]
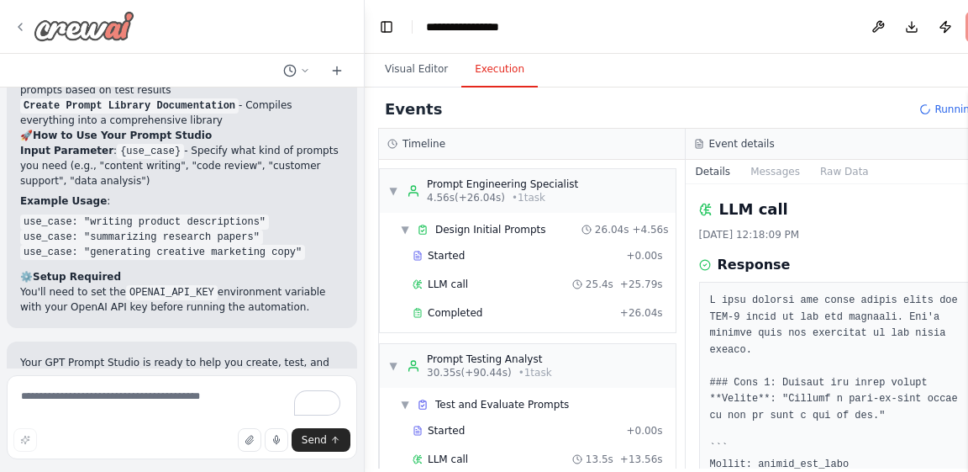
click at [29, 26] on div at bounding box center [73, 26] width 121 height 30
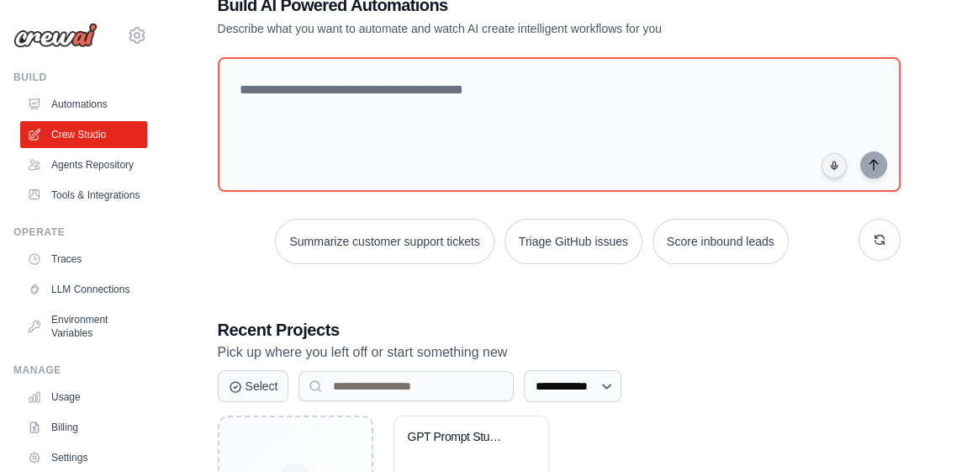
scroll to position [278, 0]
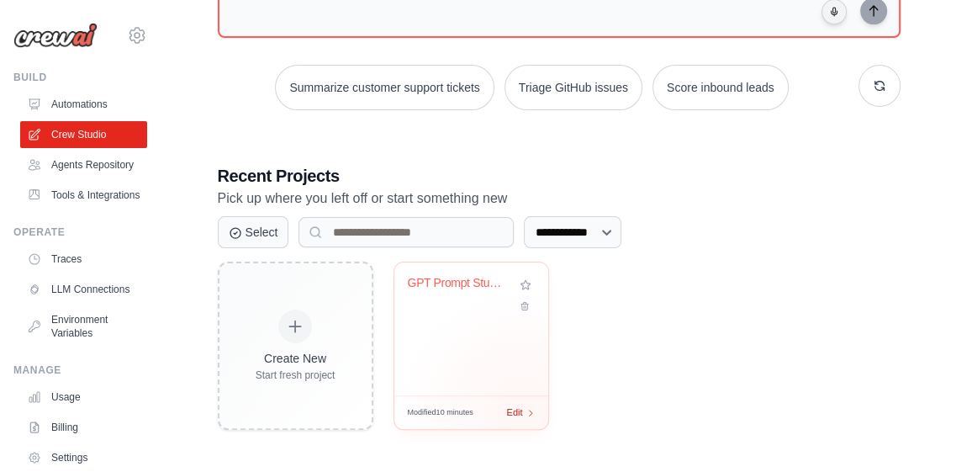
click at [522, 411] on div "Edit" at bounding box center [521, 412] width 29 height 14
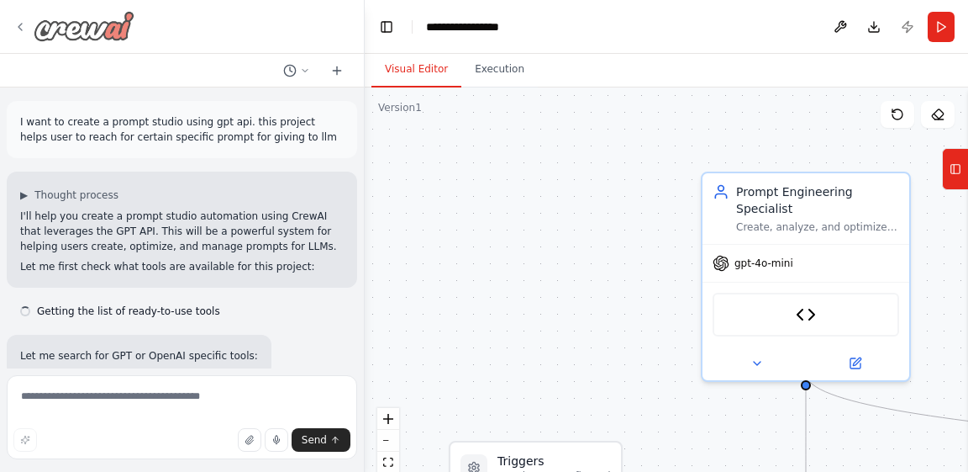
scroll to position [119, 0]
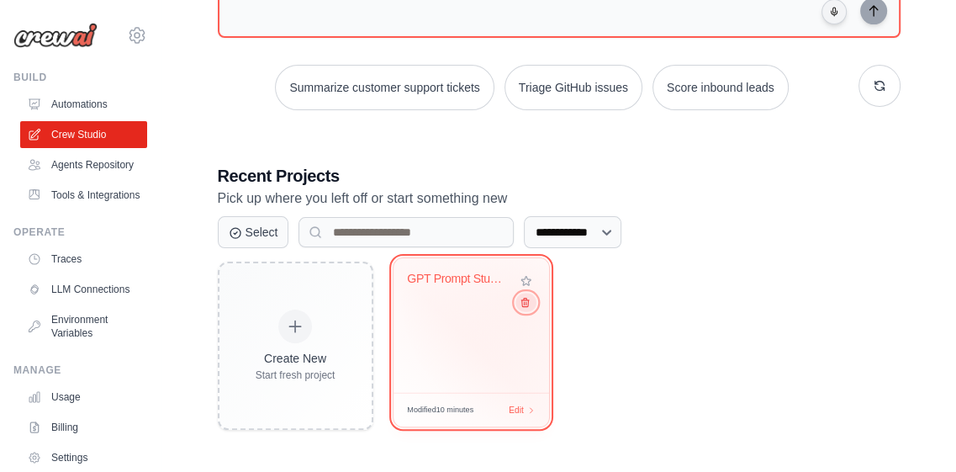
click at [525, 301] on icon at bounding box center [524, 302] width 11 height 11
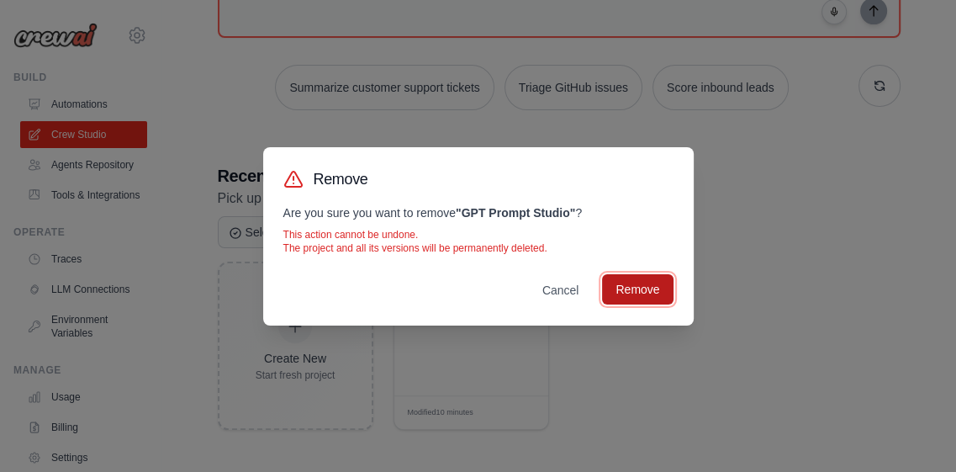
click at [644, 287] on button "Remove" at bounding box center [637, 289] width 71 height 30
